Goal: Task Accomplishment & Management: Manage account settings

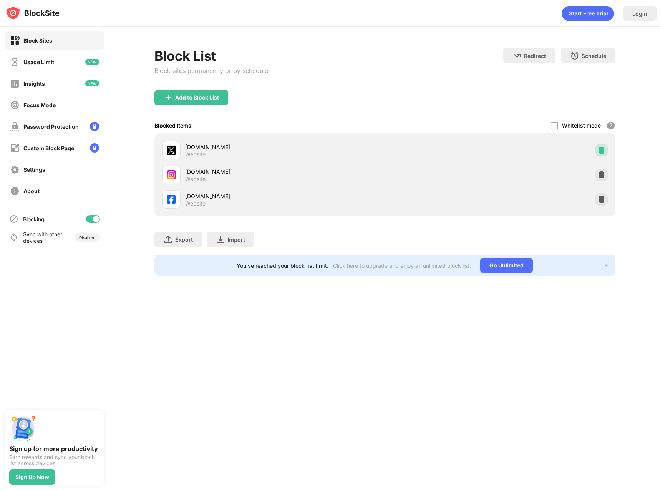
click at [603, 149] on img at bounding box center [601, 150] width 8 height 8
